Goal: Task Accomplishment & Management: Use online tool/utility

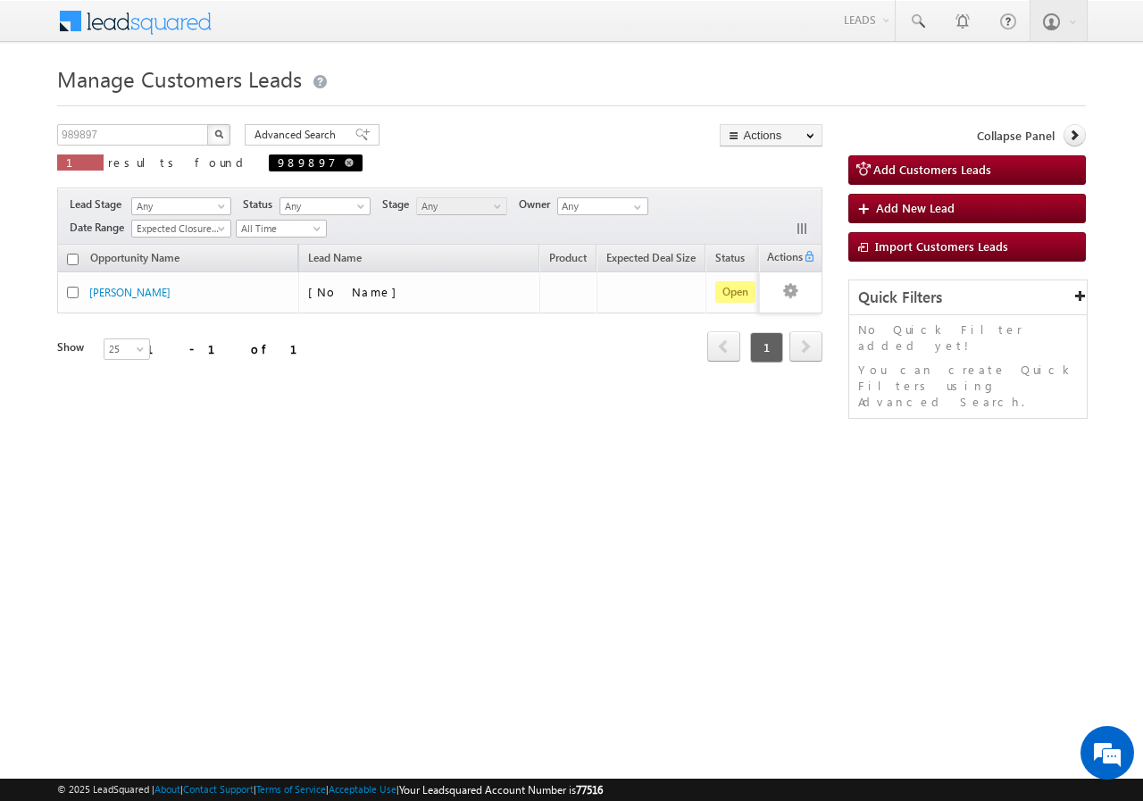
click at [345, 162] on span at bounding box center [349, 162] width 9 height 9
type input "Search Customers Leads"
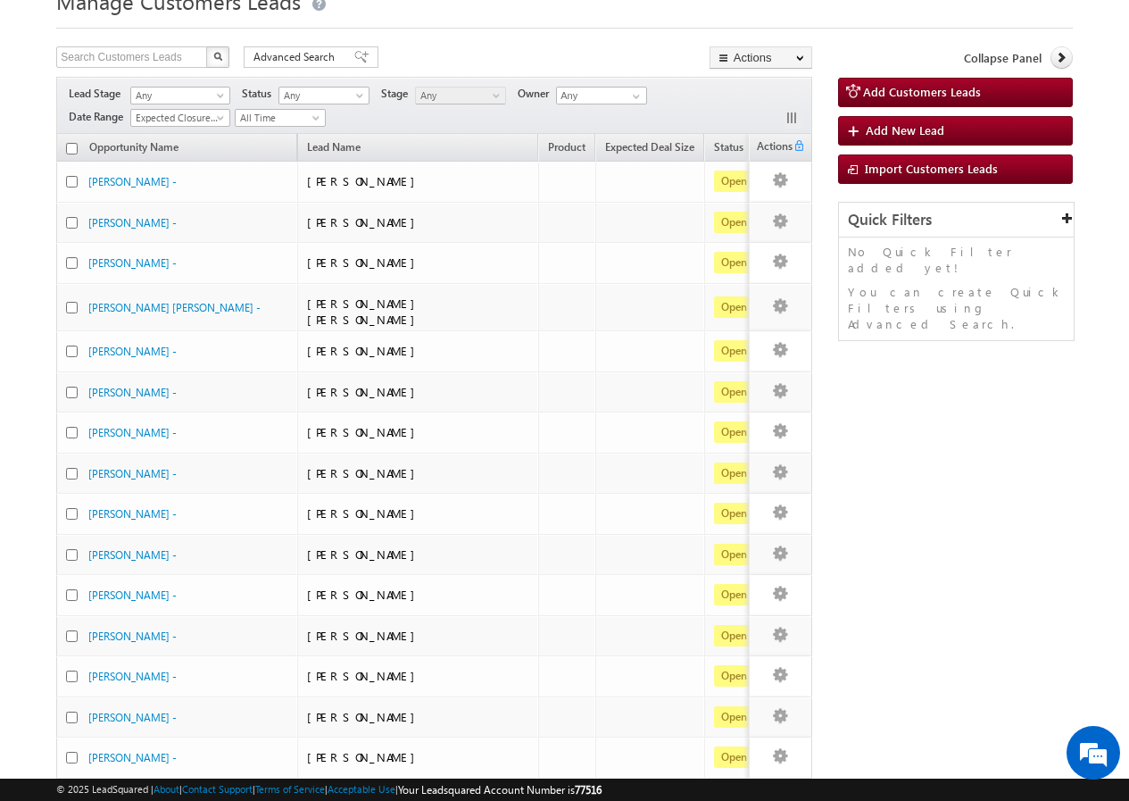
scroll to position [75, 0]
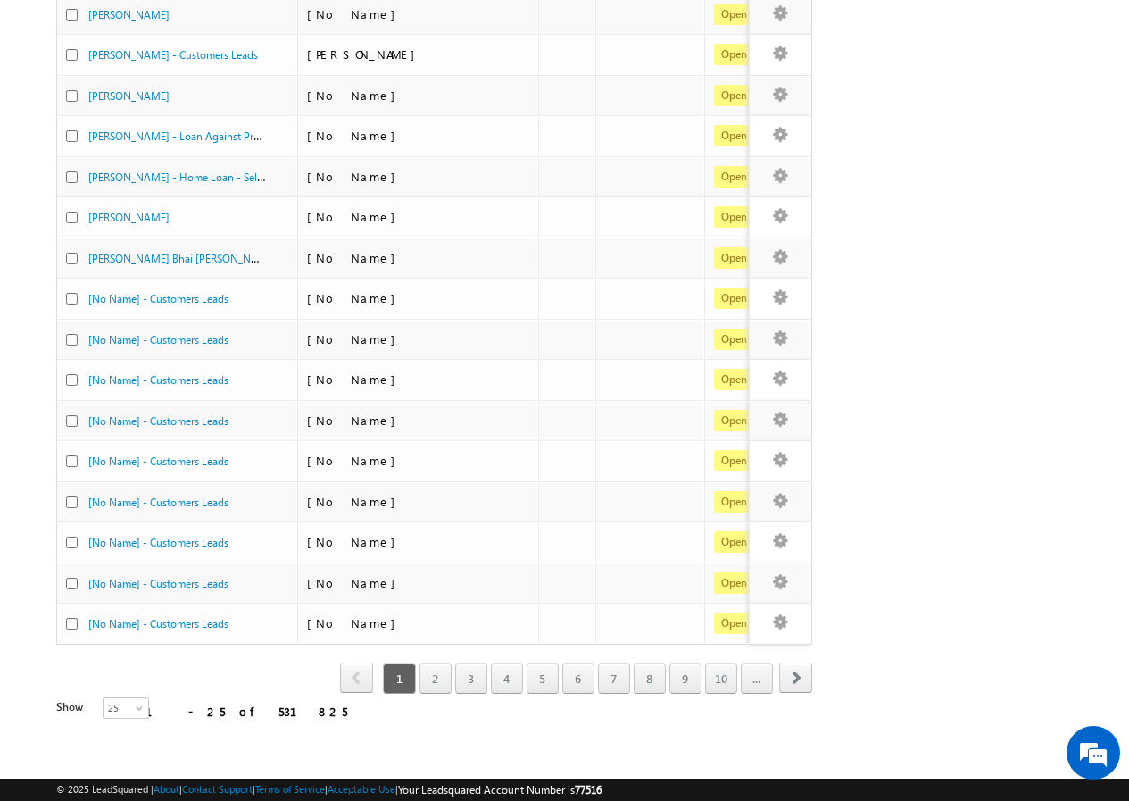
click at [354, 676] on span "prev" at bounding box center [356, 677] width 33 height 30
click at [789, 678] on span "next" at bounding box center [795, 677] width 33 height 30
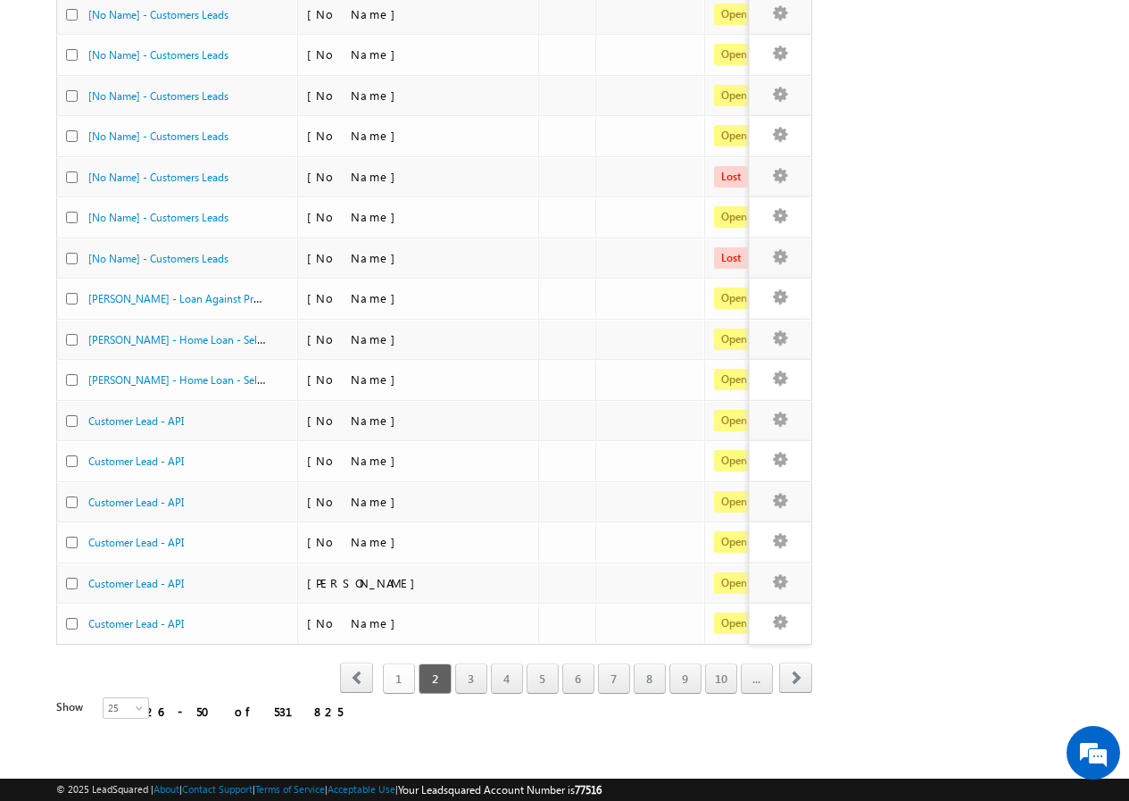
click at [386, 680] on link "1" at bounding box center [399, 678] width 32 height 30
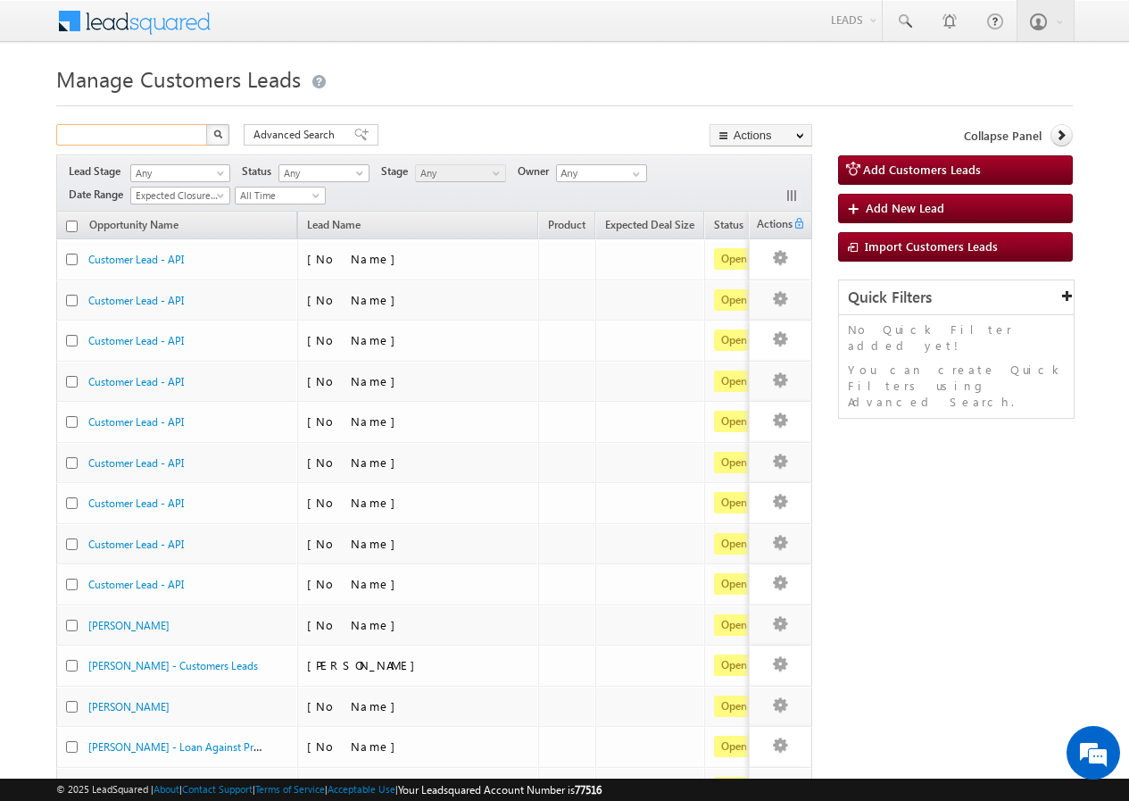
click at [142, 132] on input "text" at bounding box center [132, 134] width 153 height 21
type input "Search Customers Leads"
paste input "989897"
type input "989897"
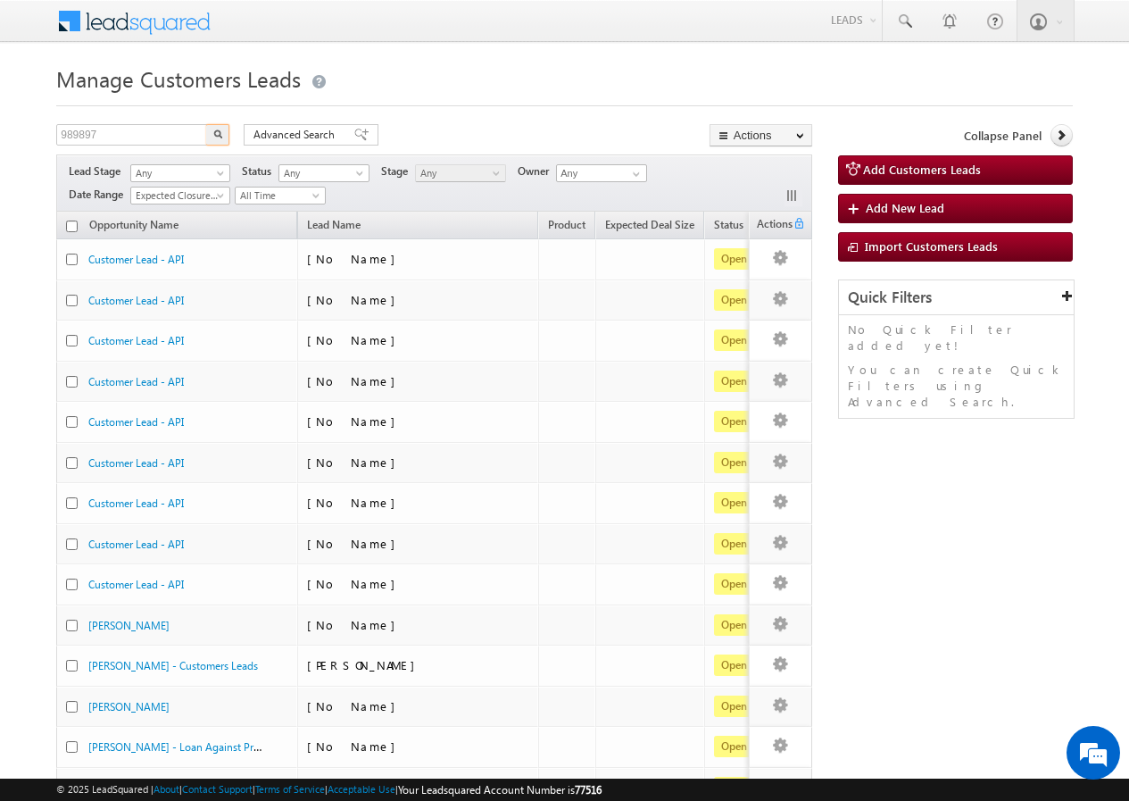
drag, startPoint x: 221, startPoint y: 131, endPoint x: 212, endPoint y: 137, distance: 10.4
click at [220, 131] on img "button" at bounding box center [217, 133] width 9 height 9
